Goal: Task Accomplishment & Management: Manage account settings

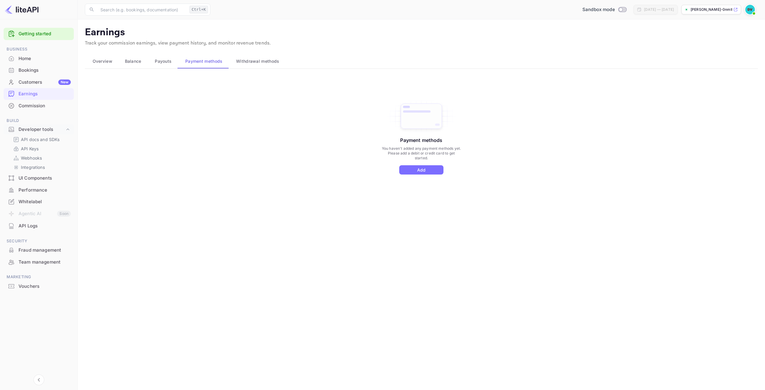
click at [25, 59] on div "Home" at bounding box center [45, 58] width 52 height 7
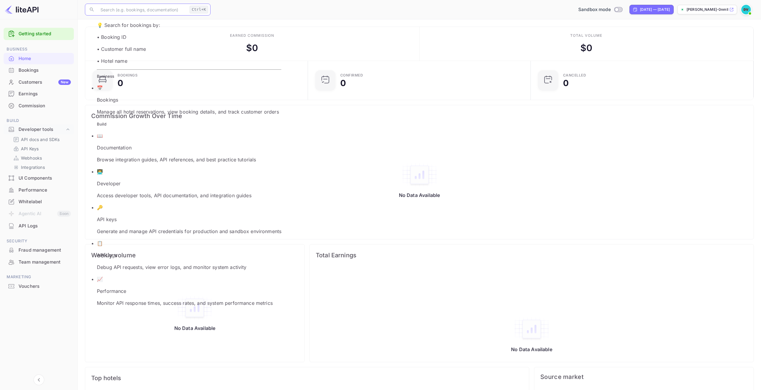
click at [164, 9] on input "text" at bounding box center [142, 10] width 90 height 12
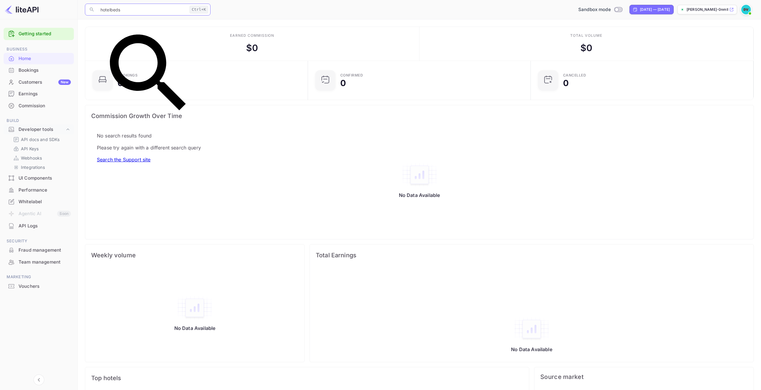
click at [150, 157] on link "Search the Support site" at bounding box center [124, 160] width 54 height 6
click at [138, 11] on input "hotelbeds" at bounding box center [142, 10] width 90 height 12
type input "hotel"
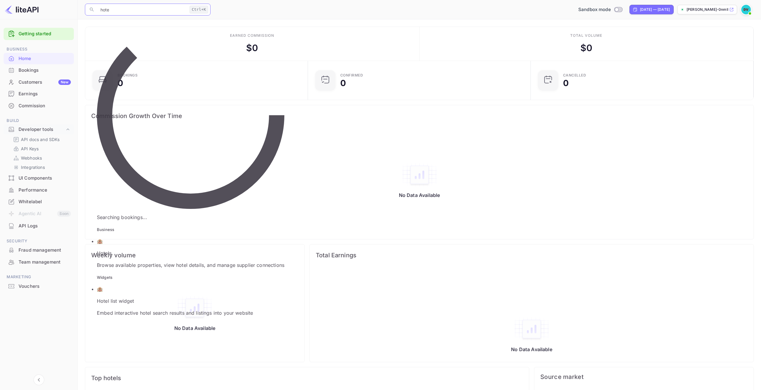
type input "hotel"
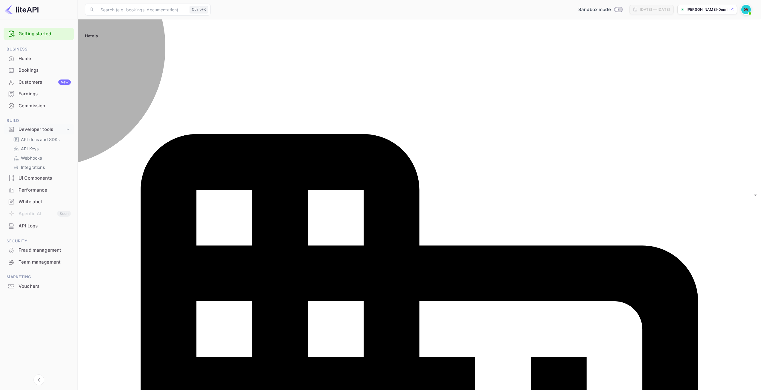
type input "Las Vegas"
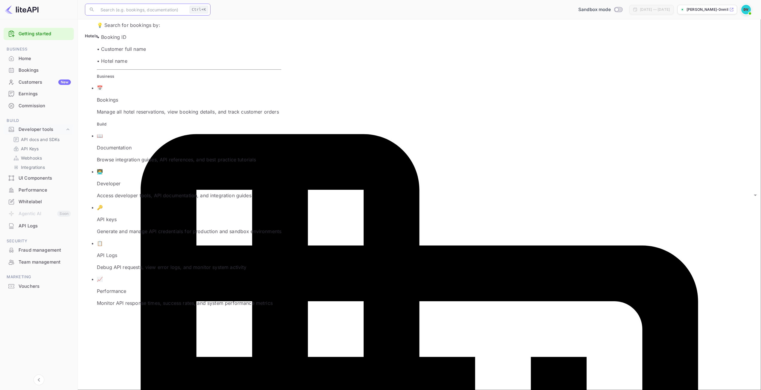
click at [133, 7] on input "text" at bounding box center [142, 10] width 90 height 12
click at [305, 33] on div "Hotels" at bounding box center [419, 39] width 669 height 13
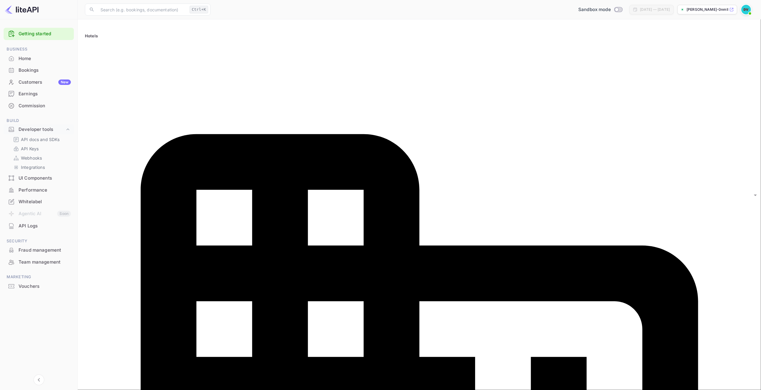
click at [610, 9] on input "Switch to Production mode" at bounding box center [616, 9] width 12 height 4
checkbox input "false"
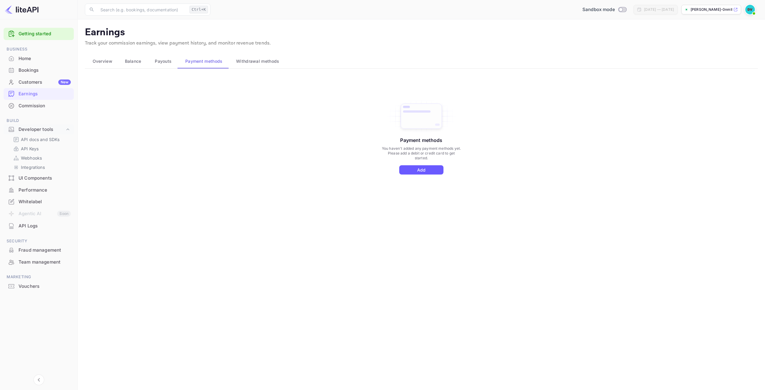
click at [432, 172] on button "Add" at bounding box center [421, 169] width 44 height 9
click at [163, 62] on span "Payouts" at bounding box center [163, 61] width 17 height 7
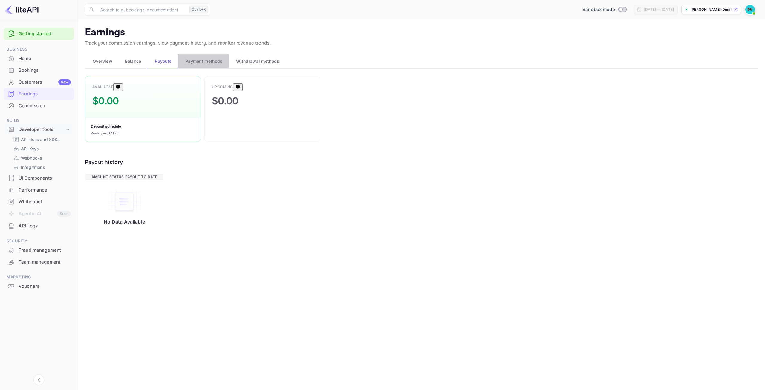
click at [196, 63] on span "Payment methods" at bounding box center [203, 61] width 37 height 7
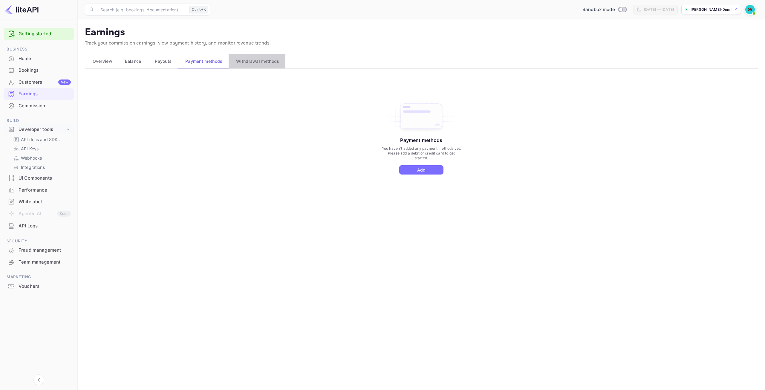
click at [254, 62] on span "Withdrawal methods" at bounding box center [257, 61] width 43 height 7
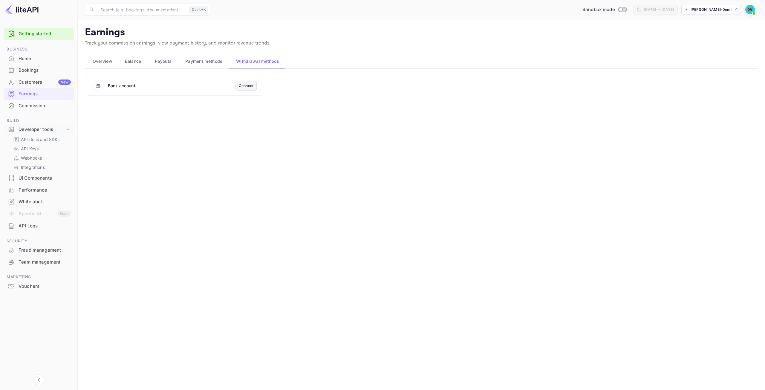
click at [217, 64] on span "Payment methods" at bounding box center [203, 61] width 37 height 7
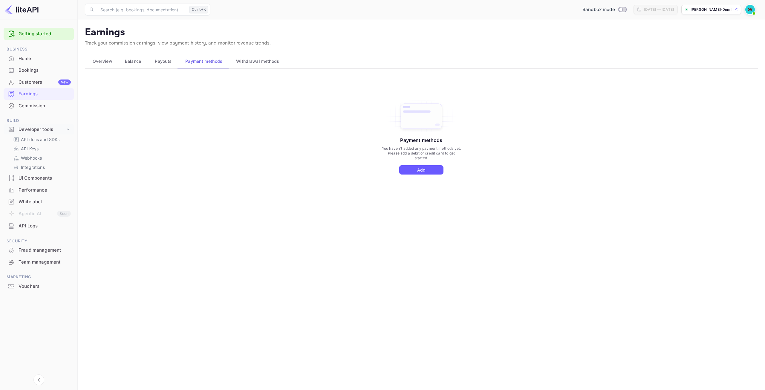
click at [437, 172] on button "Add" at bounding box center [421, 169] width 44 height 9
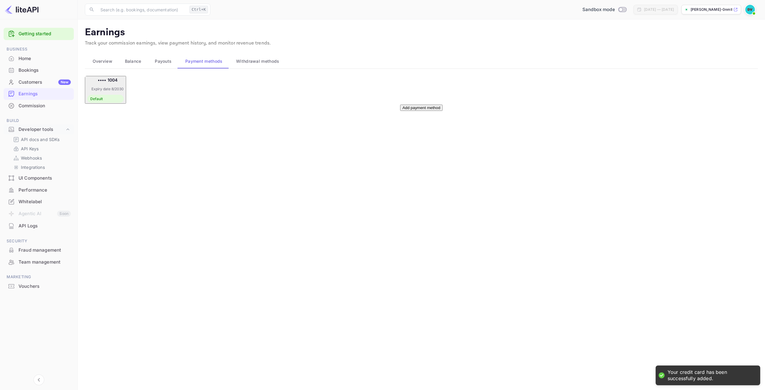
click at [102, 62] on span "Overview" at bounding box center [103, 61] width 20 height 7
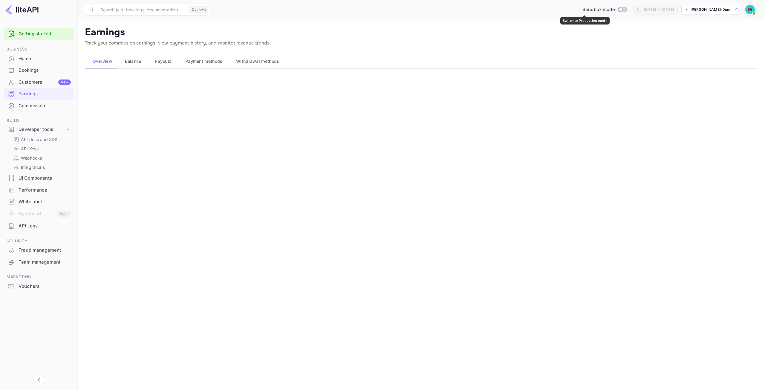
click at [615, 8] on input "Switch to Production mode" at bounding box center [621, 9] width 12 height 4
checkbox input "false"
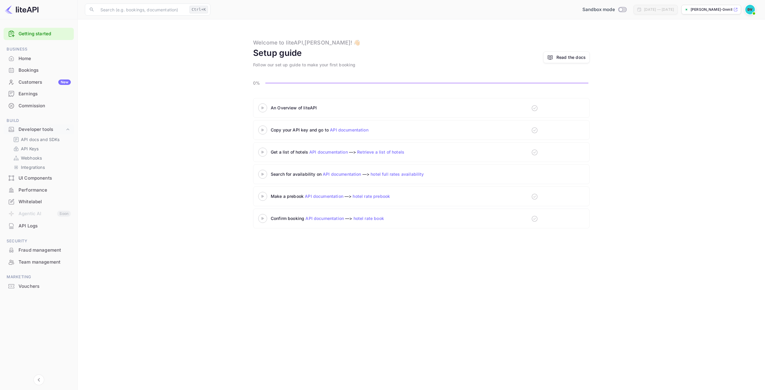
click at [282, 108] on div "An Overview of liteAPI" at bounding box center [345, 108] width 149 height 6
click at [265, 109] on icon at bounding box center [262, 107] width 21 height 3
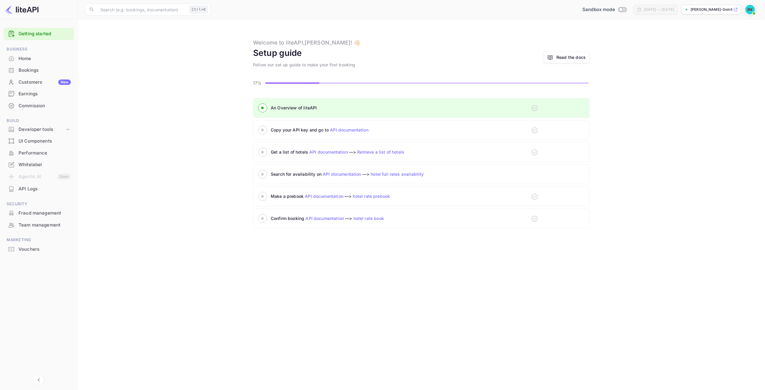
click at [264, 109] on 3 at bounding box center [263, 107] width 2 height 3
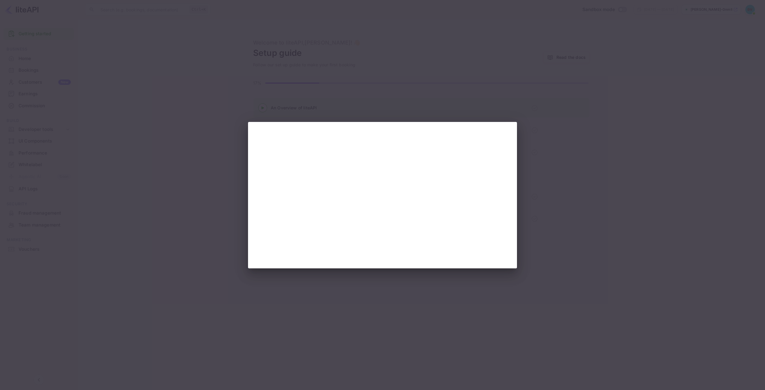
click at [201, 205] on div at bounding box center [382, 195] width 765 height 390
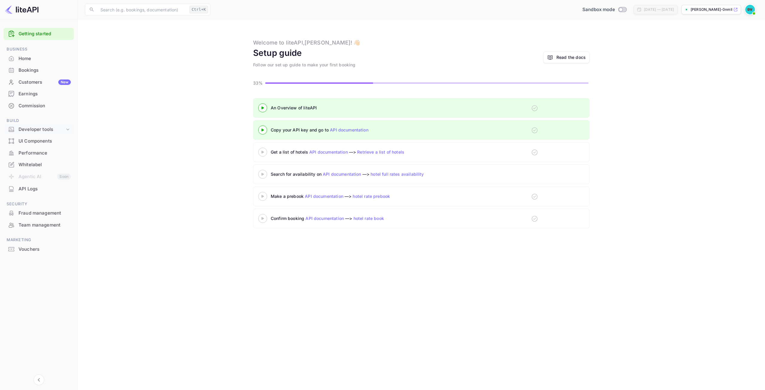
click at [51, 132] on div "Developer tools" at bounding box center [42, 129] width 46 height 7
click at [38, 136] on div "API docs and SDKs" at bounding box center [41, 139] width 61 height 9
click at [24, 147] on p "API Keys" at bounding box center [30, 149] width 18 height 6
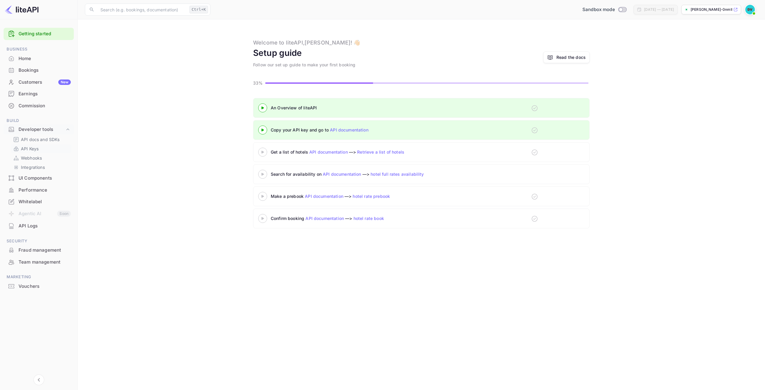
click at [24, 147] on p "API Keys" at bounding box center [30, 149] width 18 height 6
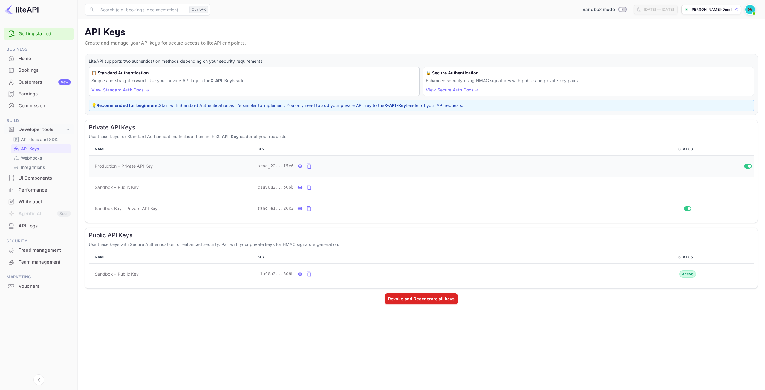
click at [299, 167] on icon "private api keys table" at bounding box center [300, 165] width 5 height 3
click at [376, 167] on icon "private api keys table" at bounding box center [378, 166] width 5 height 7
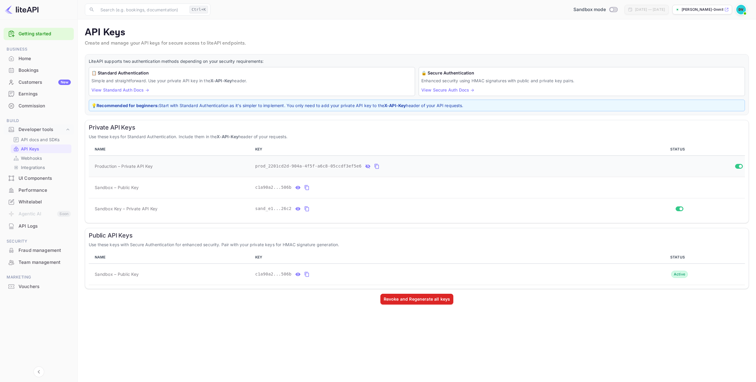
click at [374, 167] on icon "private api keys table" at bounding box center [376, 166] width 5 height 7
click at [32, 71] on div "Bookings" at bounding box center [45, 70] width 52 height 7
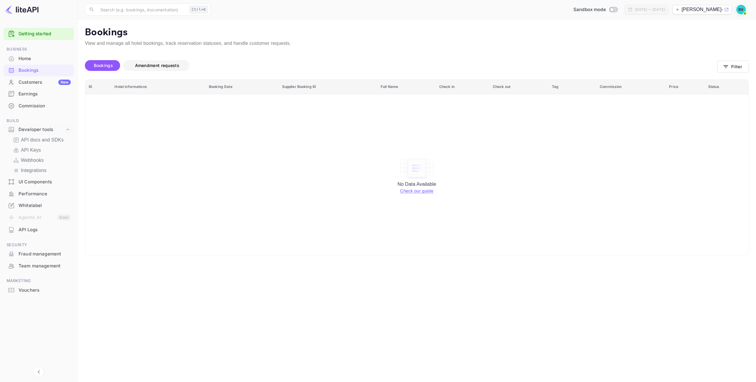
click at [145, 69] on span "Amendment requests" at bounding box center [157, 65] width 56 height 7
click at [106, 65] on span "Bookings" at bounding box center [103, 65] width 19 height 5
click at [39, 151] on p "API Keys" at bounding box center [31, 149] width 20 height 7
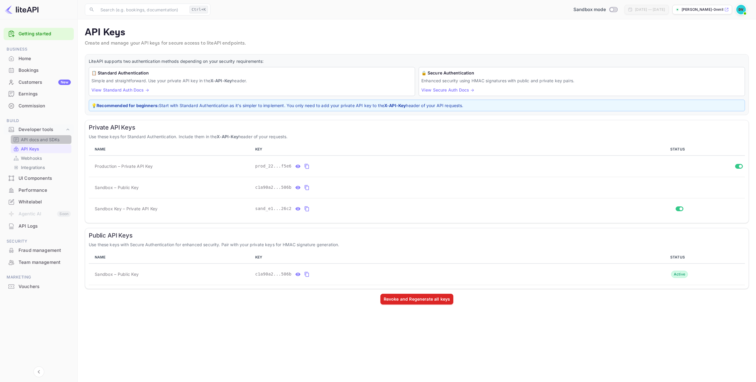
click at [39, 139] on p "API docs and SDKs" at bounding box center [40, 139] width 39 height 6
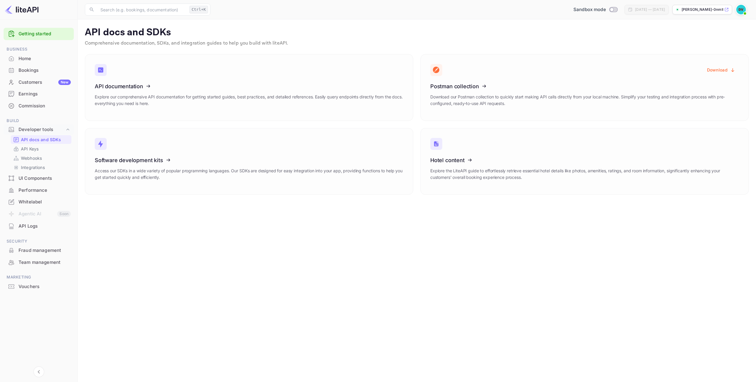
click at [23, 58] on div "Home" at bounding box center [45, 58] width 52 height 7
